Goal: Task Accomplishment & Management: Manage account settings

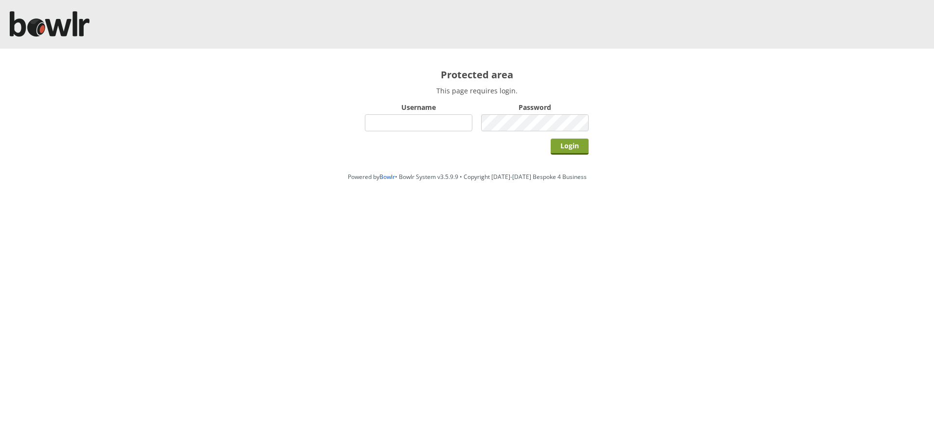
type input "hornseaindoorbowlsclub"
click at [572, 142] on input "Login" at bounding box center [570, 147] width 38 height 16
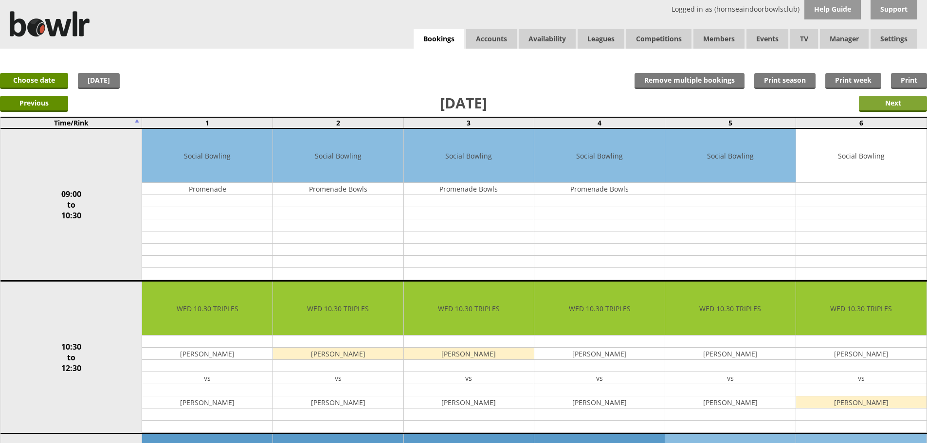
click at [864, 98] on input "Next" at bounding box center [893, 104] width 68 height 16
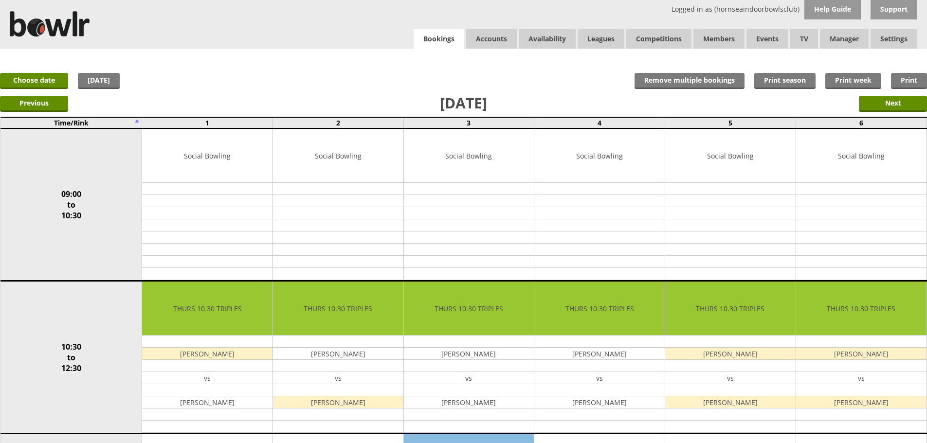
click at [440, 40] on link "Bookings" at bounding box center [439, 39] width 51 height 20
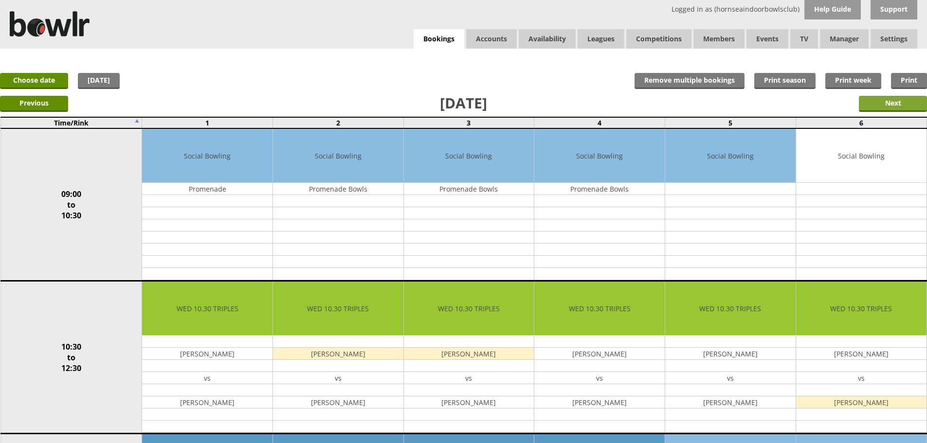
click at [904, 106] on input "Next" at bounding box center [893, 104] width 68 height 16
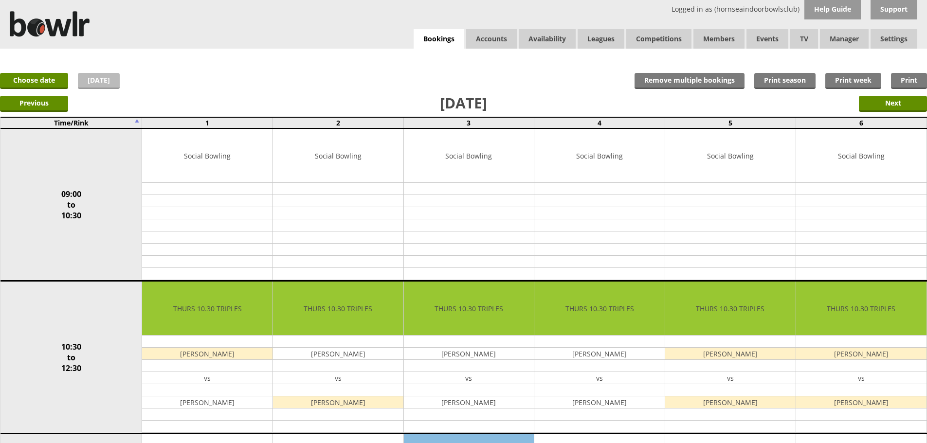
click at [116, 82] on link "[DATE]" at bounding box center [99, 81] width 42 height 16
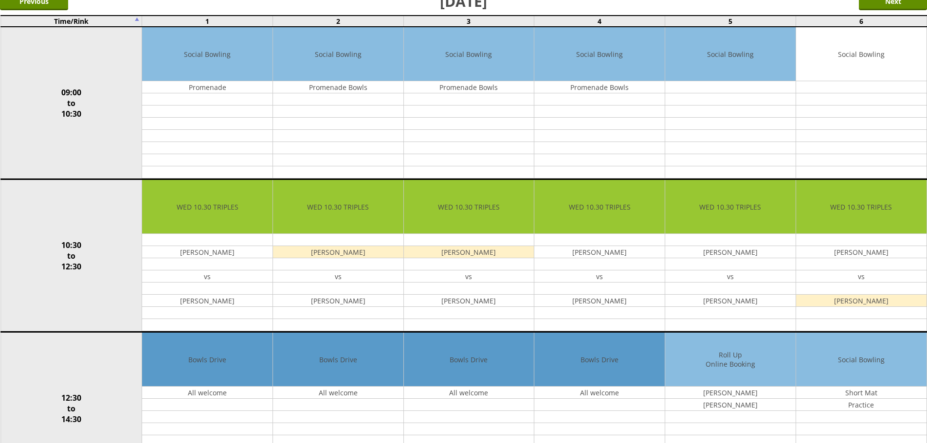
scroll to position [97, 0]
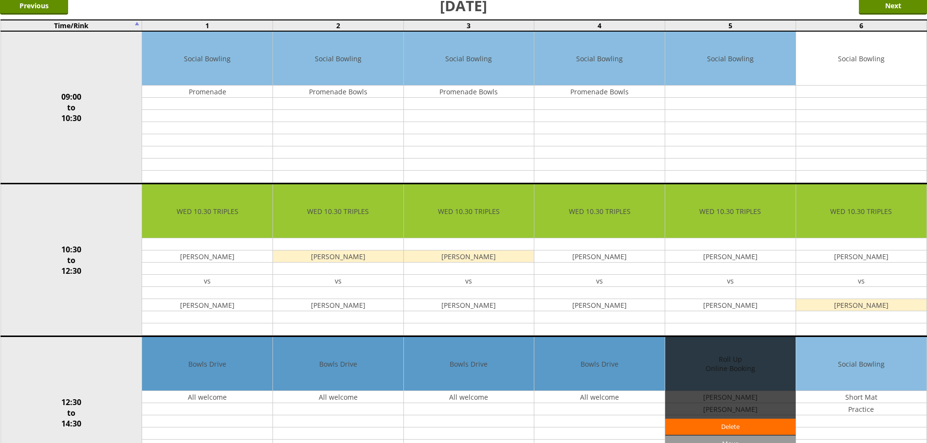
drag, startPoint x: 823, startPoint y: 115, endPoint x: 669, endPoint y: 346, distance: 277.2
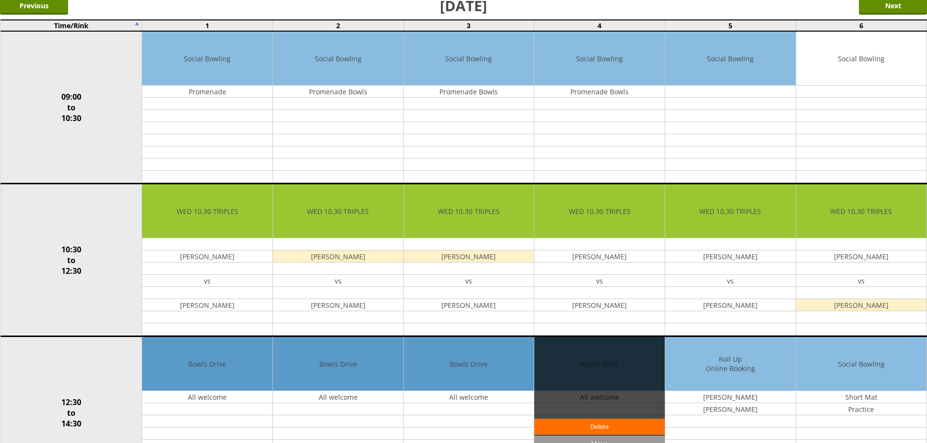
drag, startPoint x: 669, startPoint y: 346, endPoint x: 649, endPoint y: 375, distance: 35.2
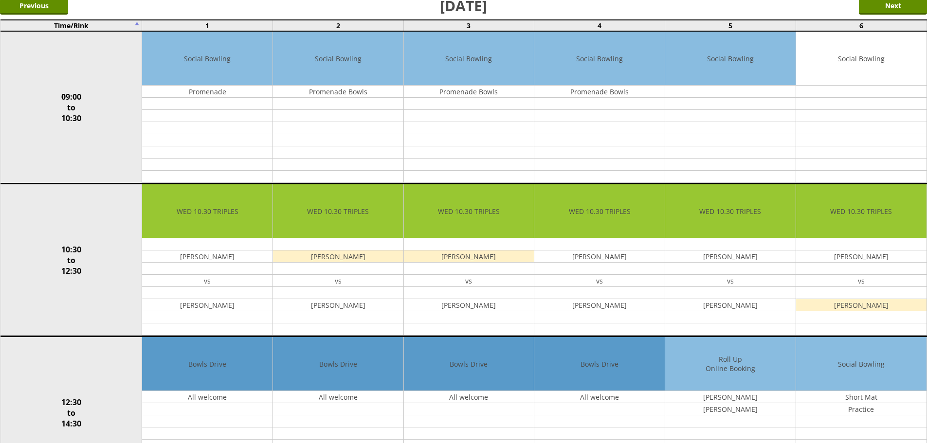
drag, startPoint x: 649, startPoint y: 375, endPoint x: 0, endPoint y: 466, distance: 655.0
drag, startPoint x: 0, startPoint y: 76, endPoint x: 0, endPoint y: 466, distance: 389.8
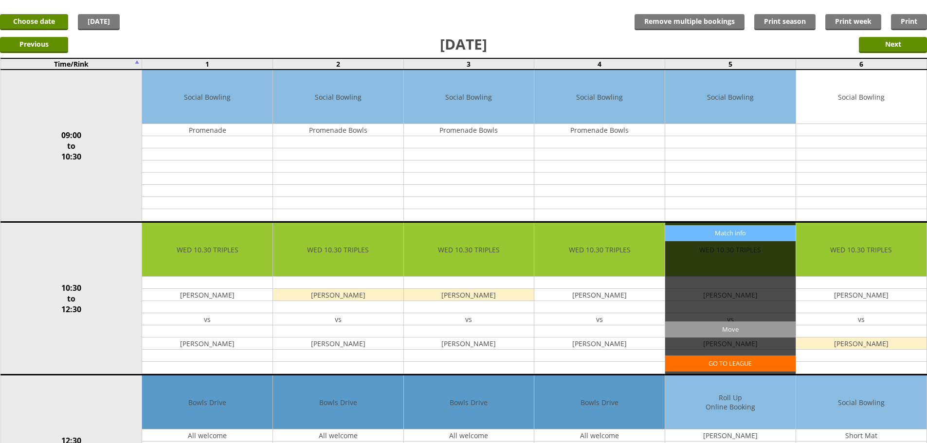
scroll to position [0, 0]
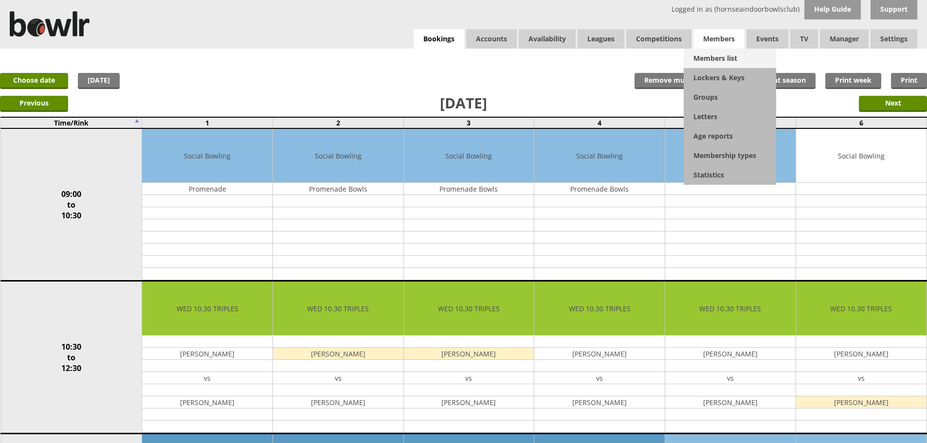
click at [705, 59] on link "Members list" at bounding box center [730, 58] width 92 height 19
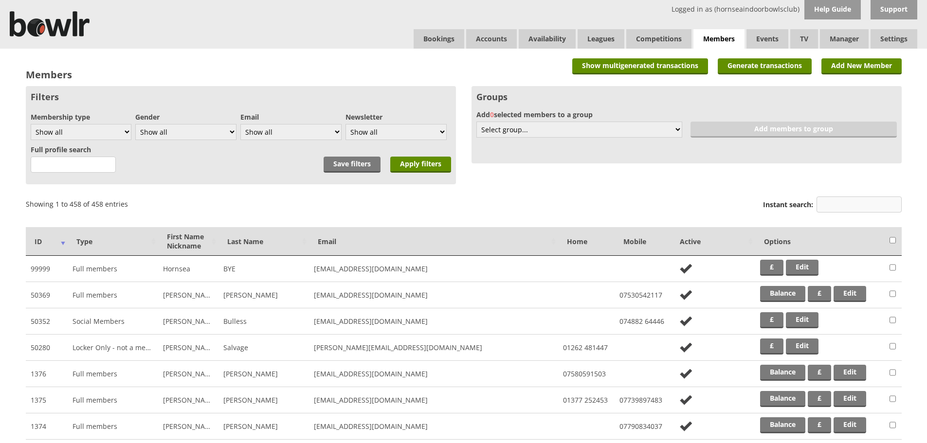
click at [874, 205] on input "Instant search:" at bounding box center [858, 205] width 85 height 16
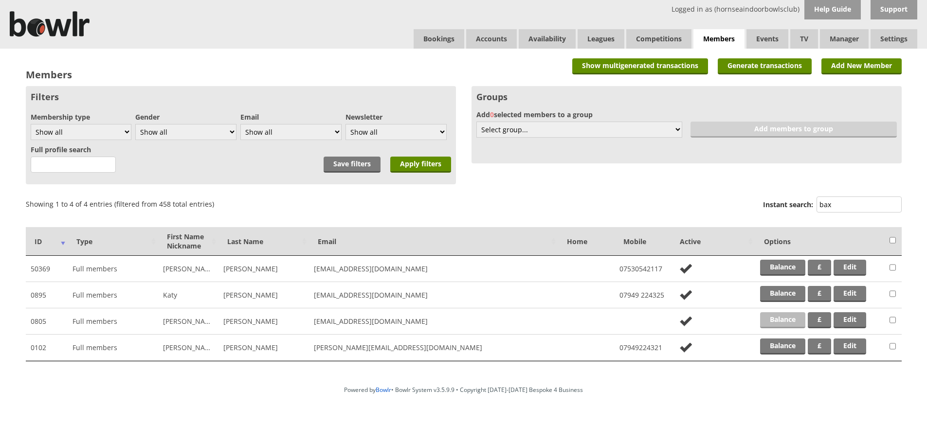
type input "bax"
click at [789, 325] on link "Balance" at bounding box center [782, 320] width 45 height 16
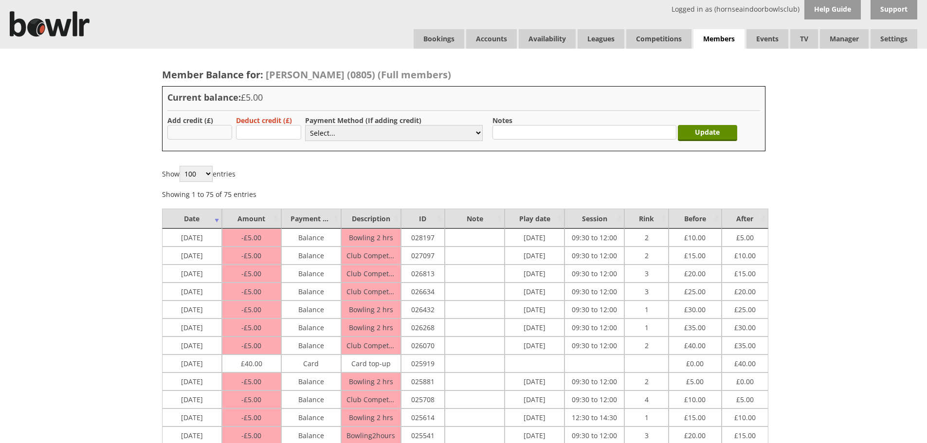
click at [193, 133] on input "text" at bounding box center [199, 132] width 65 height 15
type input "40.00"
drag, startPoint x: 319, startPoint y: 131, endPoint x: 323, endPoint y: 141, distance: 10.7
click at [319, 131] on select "Select... Cash Card Cheque Bank Transfer Other Member Card Gift Voucher Balance" at bounding box center [394, 133] width 178 height 16
select select "1"
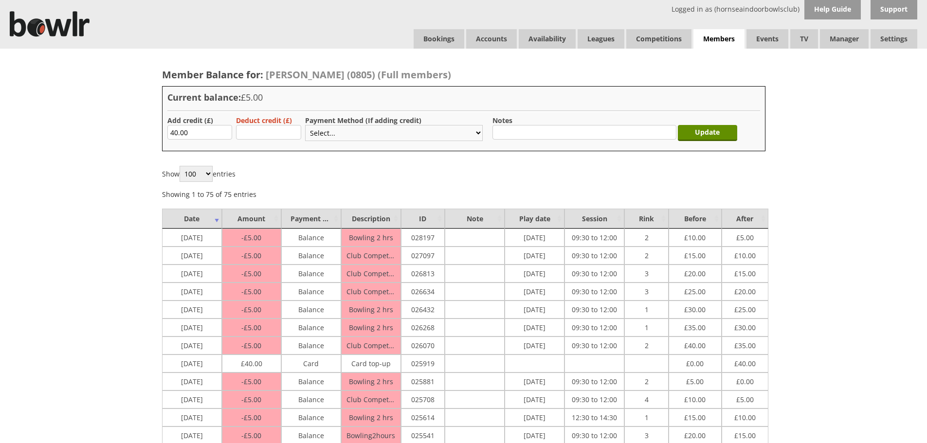
click at [305, 125] on select "Select... Cash Card Cheque Bank Transfer Other Member Card Gift Voucher Balance" at bounding box center [394, 133] width 178 height 16
click at [708, 128] on input "Update" at bounding box center [707, 133] width 59 height 16
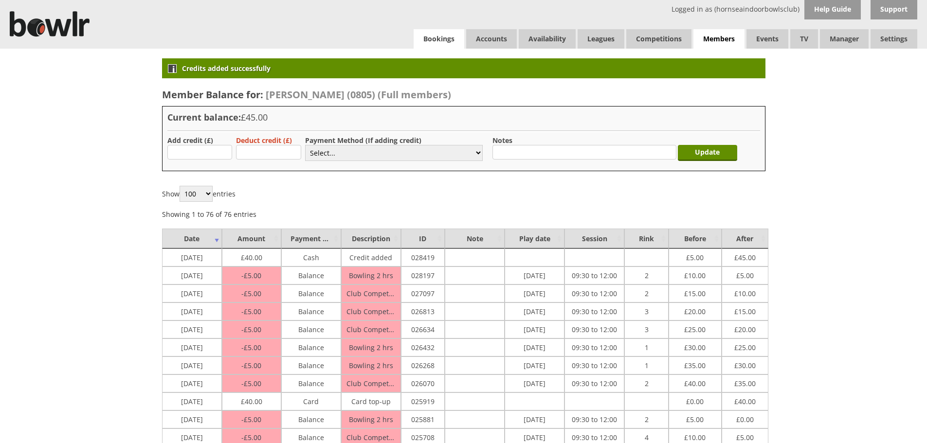
click at [418, 36] on link "Bookings" at bounding box center [439, 38] width 51 height 19
